Goal: Task Accomplishment & Management: Complete application form

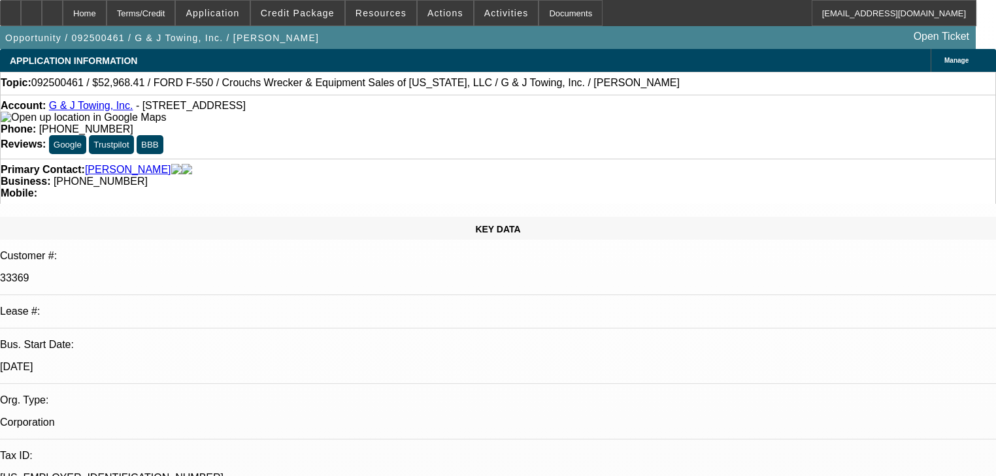
select select "0"
select select "2"
select select "0.1"
select select "4"
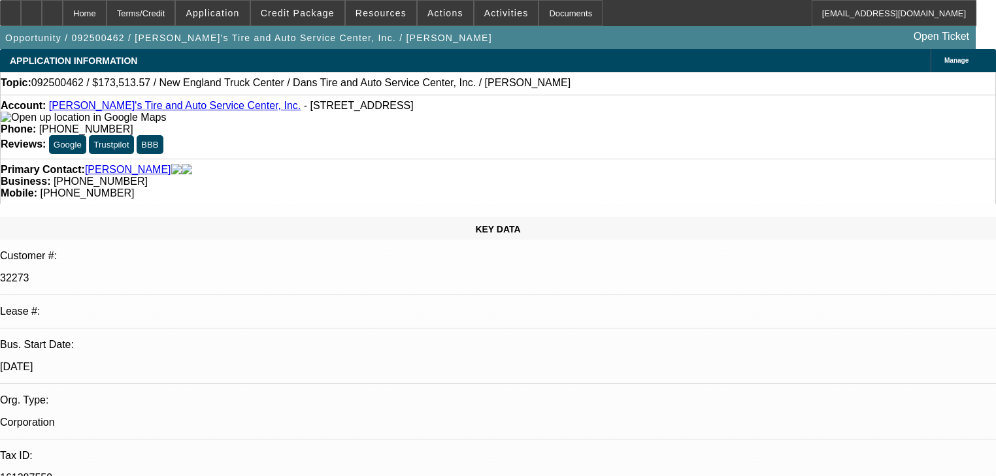
select select "0"
select select "2"
select select "0.1"
select select "4"
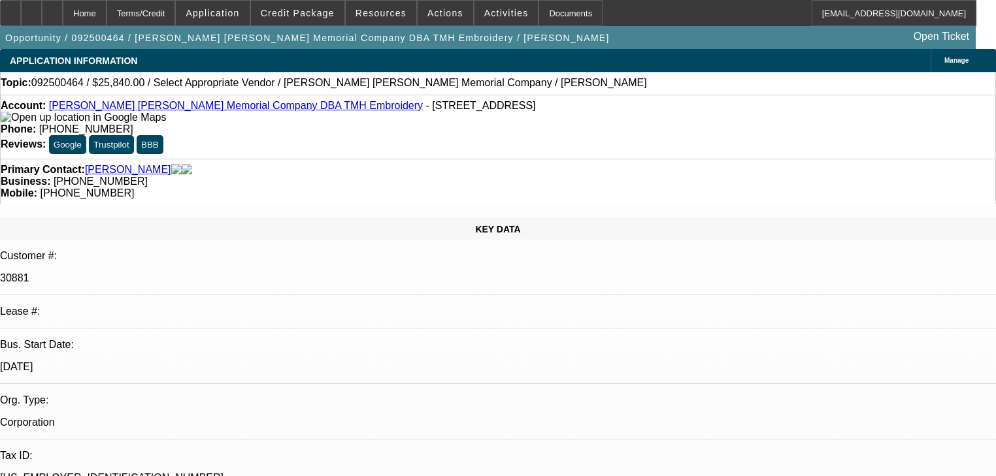
select select "0"
select select "2"
select select "0.1"
select select "4"
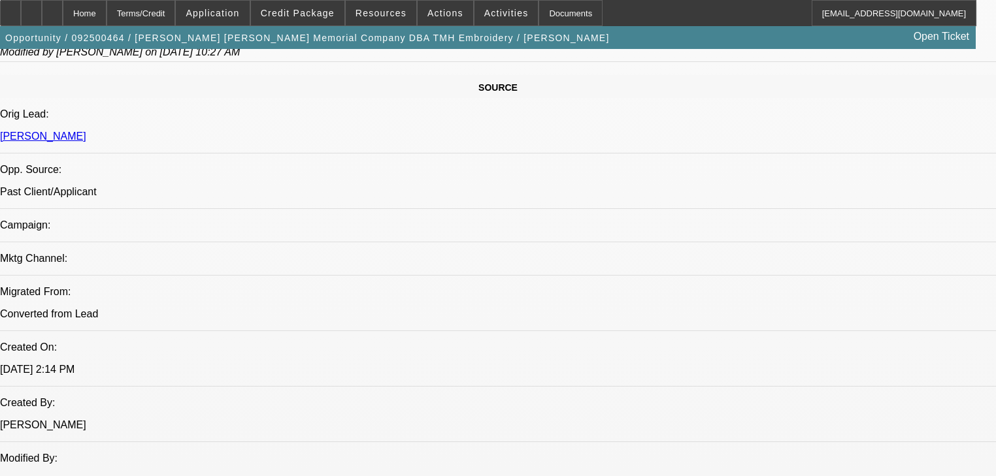
scroll to position [366, 0]
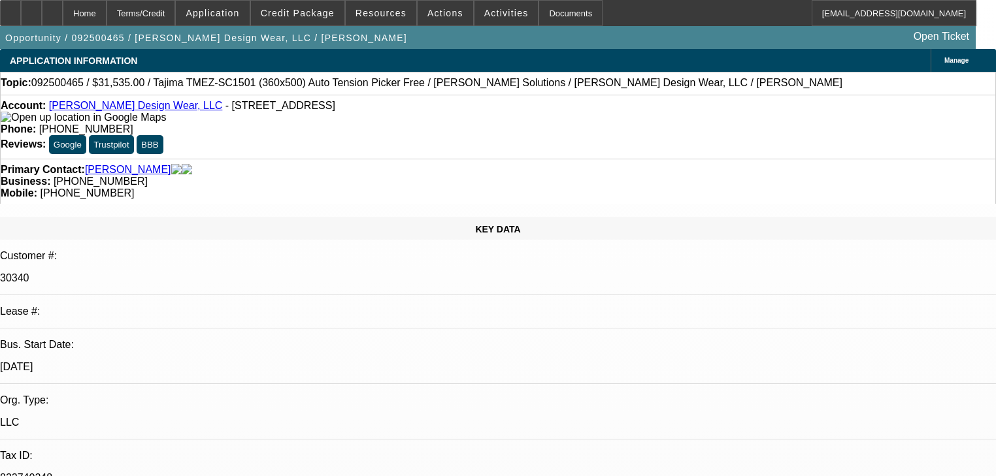
select select "0"
select select "2"
select select "0"
select select "2"
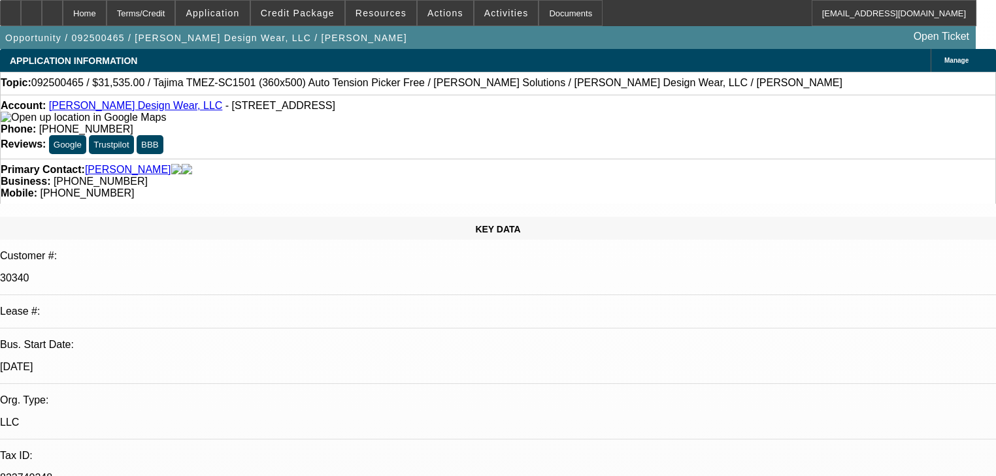
select select "0"
select select "1"
select select "2"
select select "6"
select select "1"
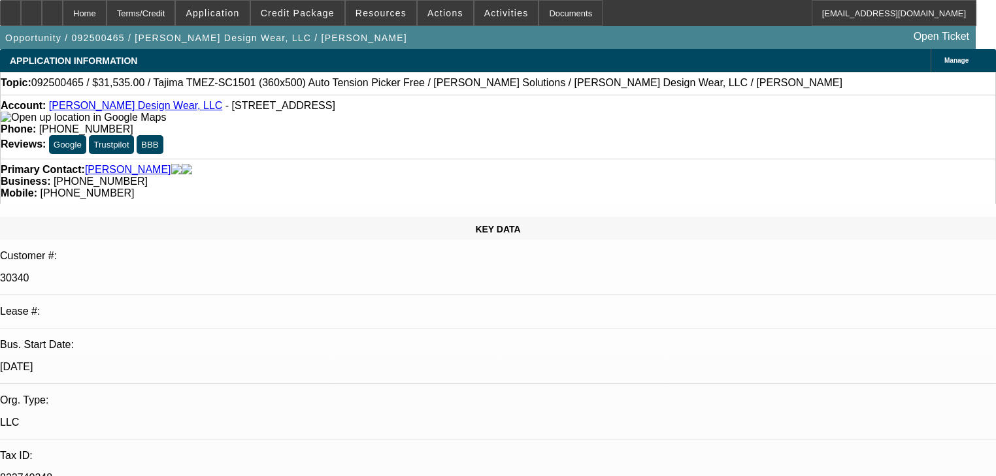
select select "2"
select select "6"
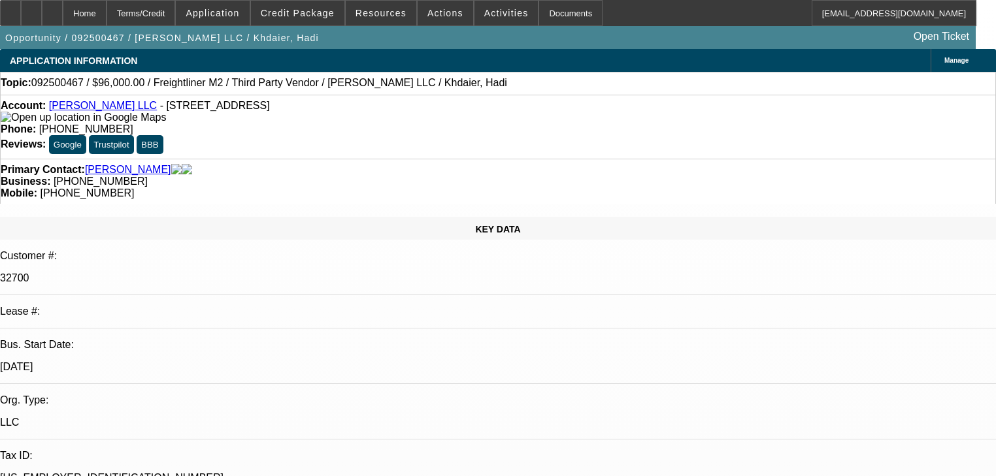
select select "0"
select select "2"
select select "0.1"
select select "0"
select select "2"
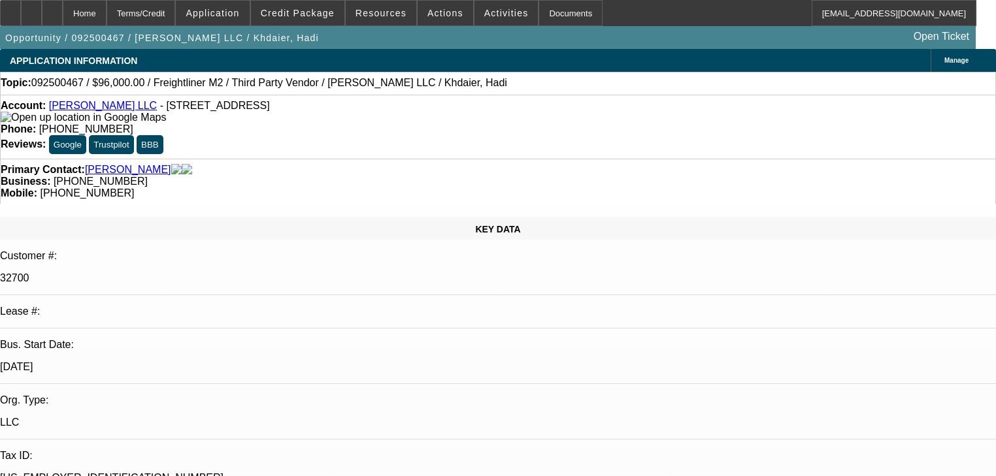
select select "0.1"
select select "1"
select select "2"
select select "4"
select select "1"
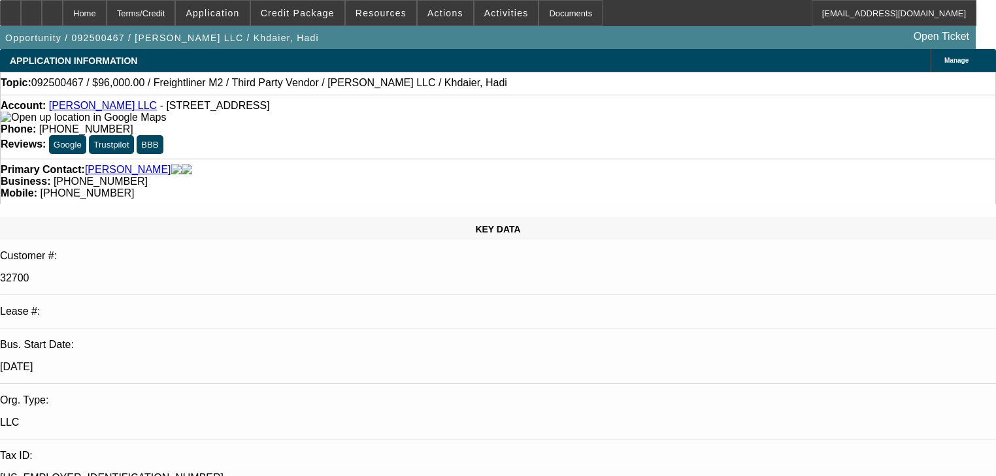
select select "2"
select select "4"
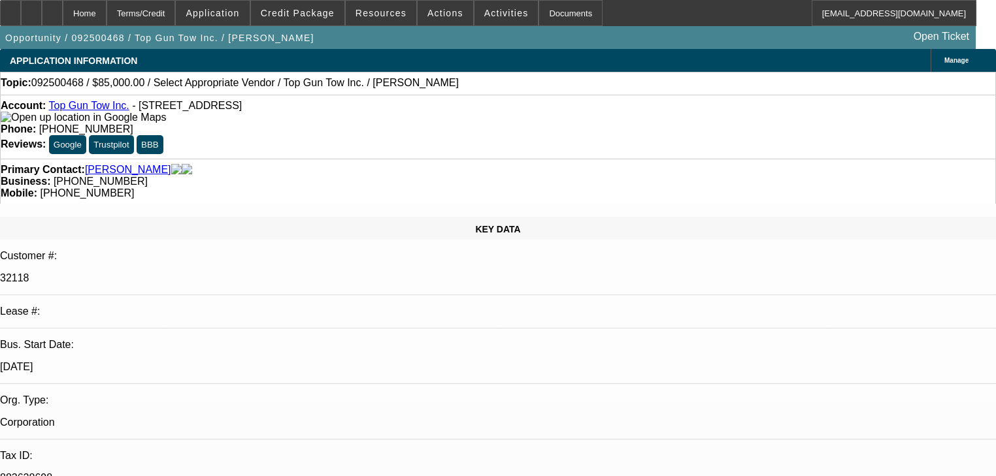
select select "0"
select select "2"
select select "0.1"
select select "4"
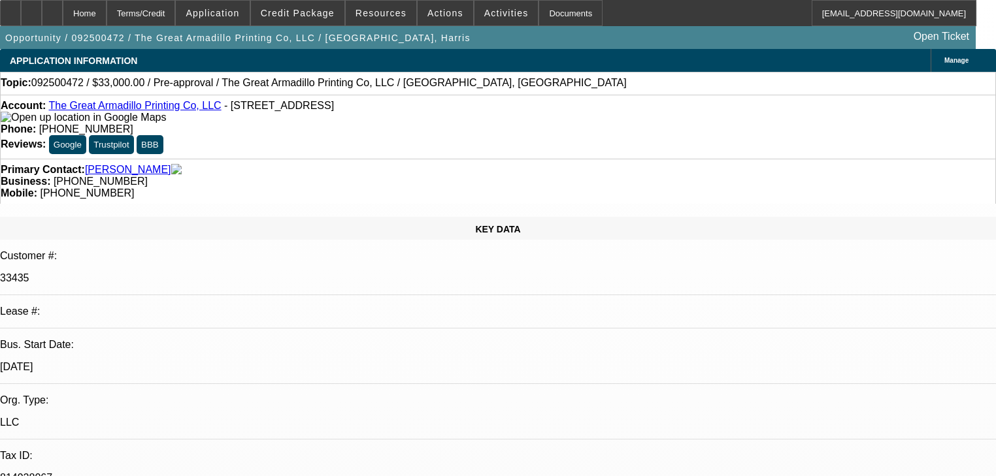
select select "0"
select select "2"
select select "0.1"
select select "4"
